Goal: Entertainment & Leisure: Consume media (video, audio)

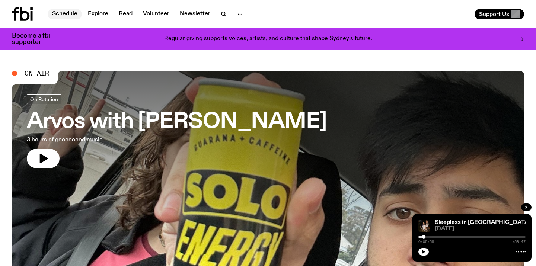
click at [65, 15] on link "Schedule" at bounding box center [65, 14] width 34 height 10
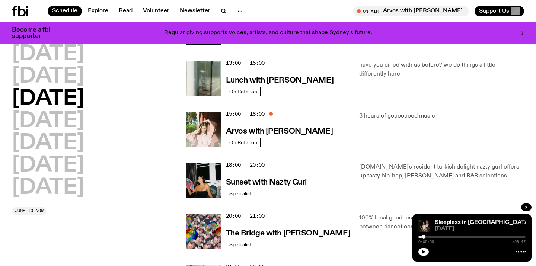
scroll to position [468, 0]
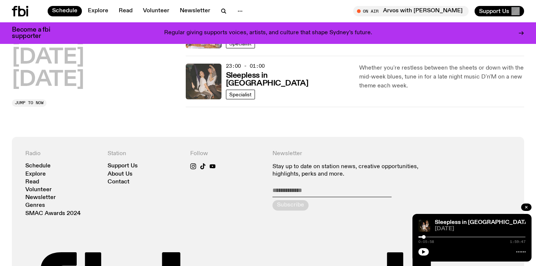
click at [201, 83] on img at bounding box center [204, 82] width 36 height 36
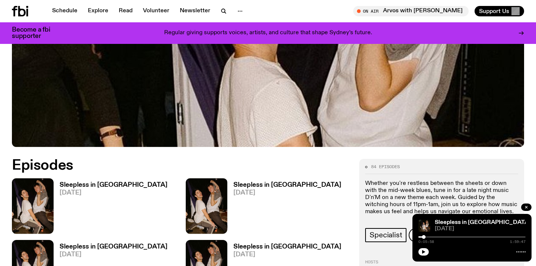
scroll to position [300, 0]
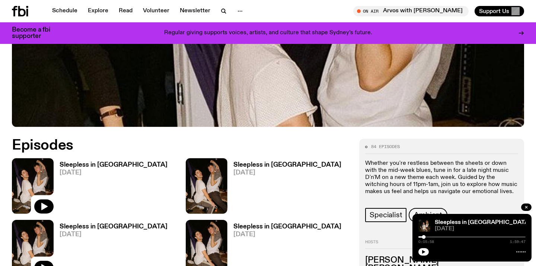
click at [40, 158] on img at bounding box center [33, 185] width 42 height 55
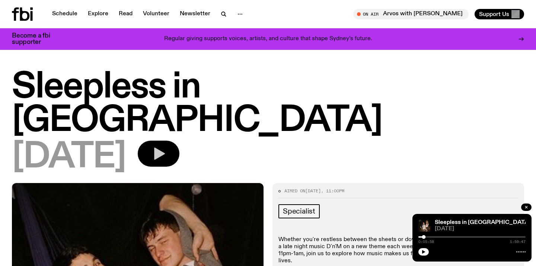
click at [179, 141] on button "button" at bounding box center [159, 154] width 42 height 26
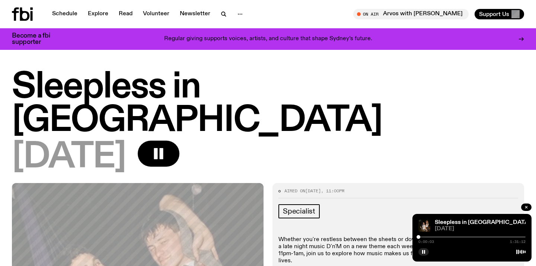
click at [435, 237] on div at bounding box center [471, 236] width 107 height 1
click at [458, 237] on div at bounding box center [471, 236] width 107 height 1
click at [471, 235] on div "0:33:35 1:31:12" at bounding box center [471, 239] width 107 height 9
click at [477, 236] on div at bounding box center [471, 236] width 107 height 1
click at [501, 237] on div at bounding box center [471, 236] width 107 height 1
